Goal: Find specific page/section: Find specific page/section

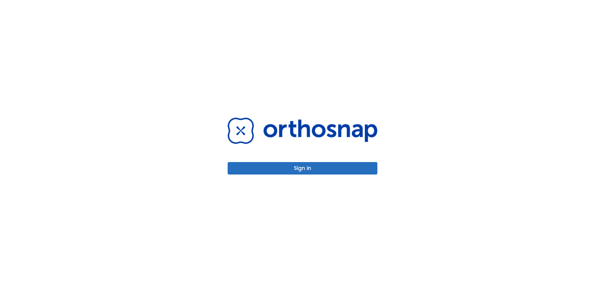
click at [320, 168] on button "Sign in" at bounding box center [303, 168] width 150 height 12
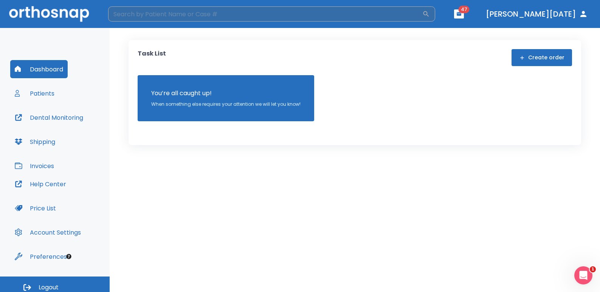
click at [187, 14] on input "search" at bounding box center [265, 13] width 314 height 15
click at [137, 16] on input "search" at bounding box center [265, 13] width 314 height 15
click at [147, 17] on input "search" at bounding box center [265, 13] width 314 height 15
type input "g"
type input "francesca"
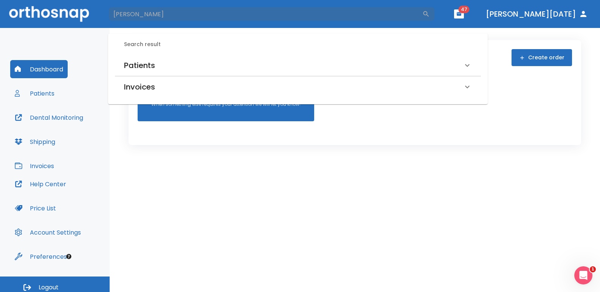
click at [151, 59] on div "Patients" at bounding box center [298, 65] width 366 height 21
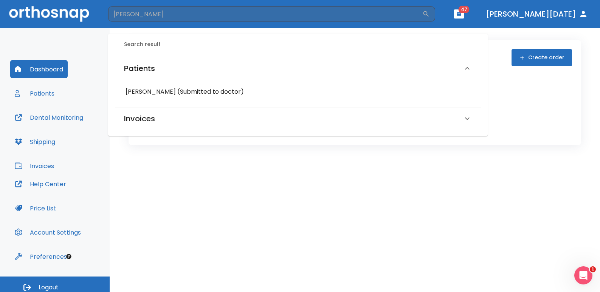
click at [140, 85] on div "Francesca Cuneo (Submitted to doctor)" at bounding box center [298, 92] width 354 height 14
click at [186, 90] on h6 "Francesca Cuneo (Submitted to doctor)" at bounding box center [298, 92] width 345 height 11
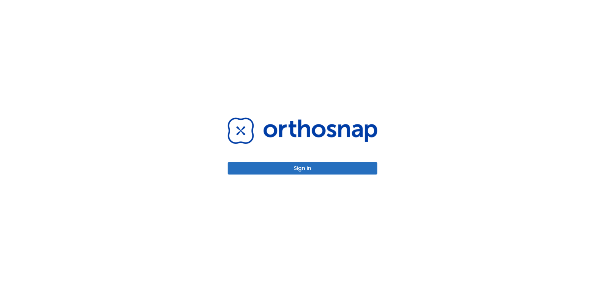
click at [326, 180] on div "Sign in" at bounding box center [303, 146] width 168 height 292
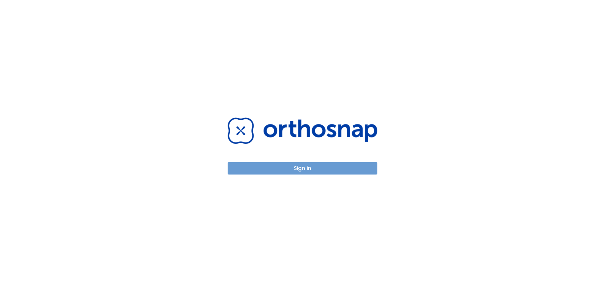
click at [329, 173] on button "Sign in" at bounding box center [303, 168] width 150 height 12
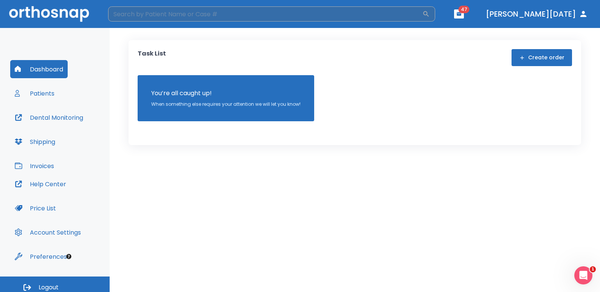
click at [190, 19] on input "search" at bounding box center [265, 13] width 314 height 15
type input "francesca"
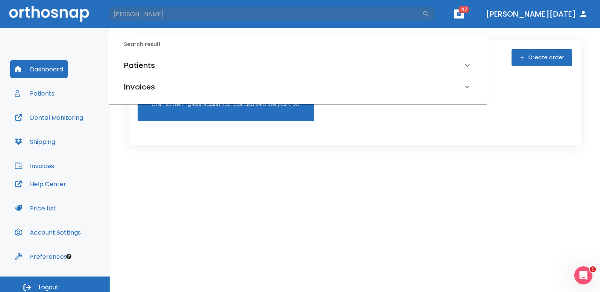
click at [153, 64] on h6 "Patients" at bounding box center [139, 65] width 31 height 12
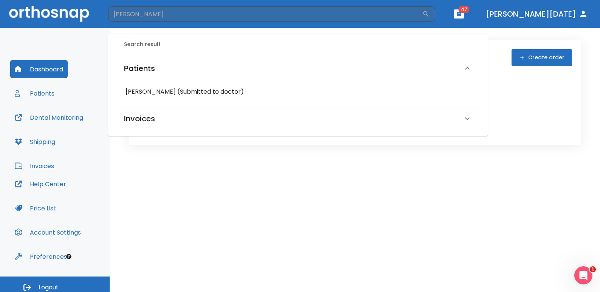
click at [148, 87] on h6 "Francesca Cuneo (Submitted to doctor)" at bounding box center [298, 92] width 345 height 11
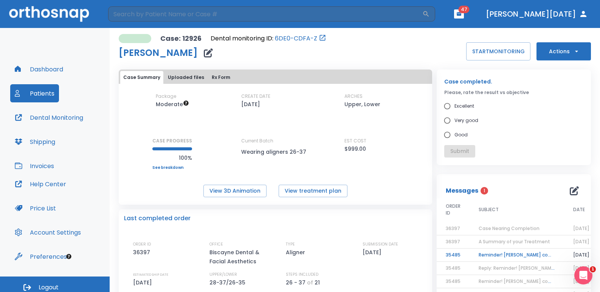
click at [354, 149] on p "$999.00" at bounding box center [356, 148] width 22 height 9
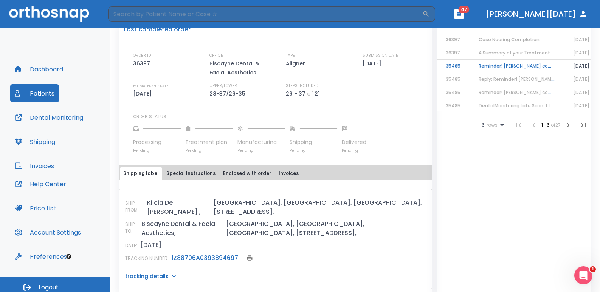
scroll to position [227, 0]
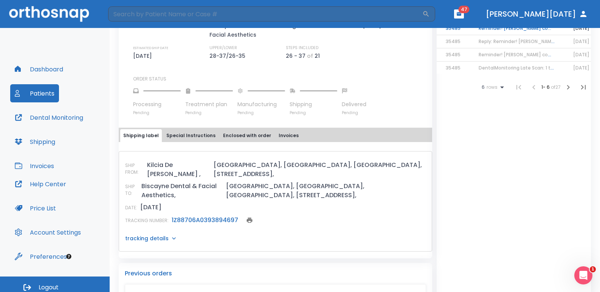
click at [219, 216] on link "1Z88706A0393894697" at bounding box center [205, 220] width 67 height 9
